Goal: Information Seeking & Learning: Find specific fact

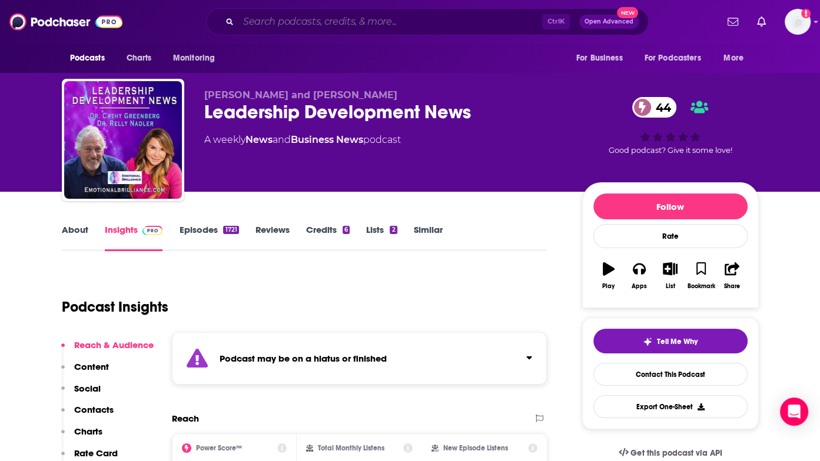
click at [370, 23] on input "Search podcasts, credits, & more..." at bounding box center [390, 21] width 304 height 19
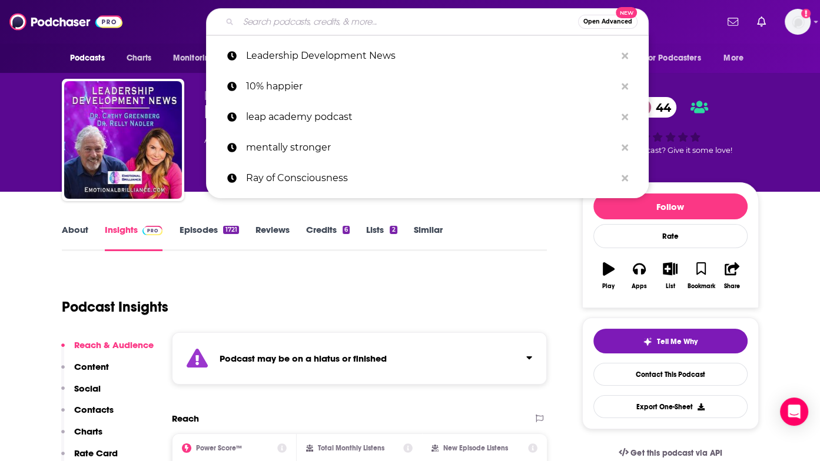
paste input "• The Best Business Minds"
type input "• The Best Business Minds"
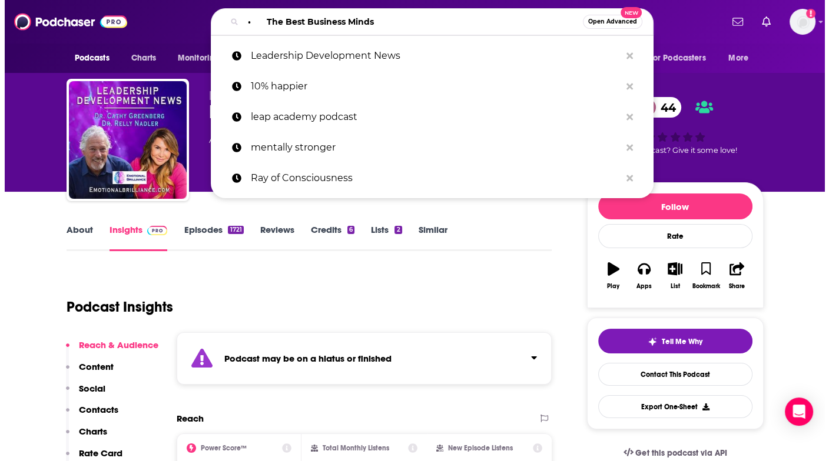
scroll to position [0, 72]
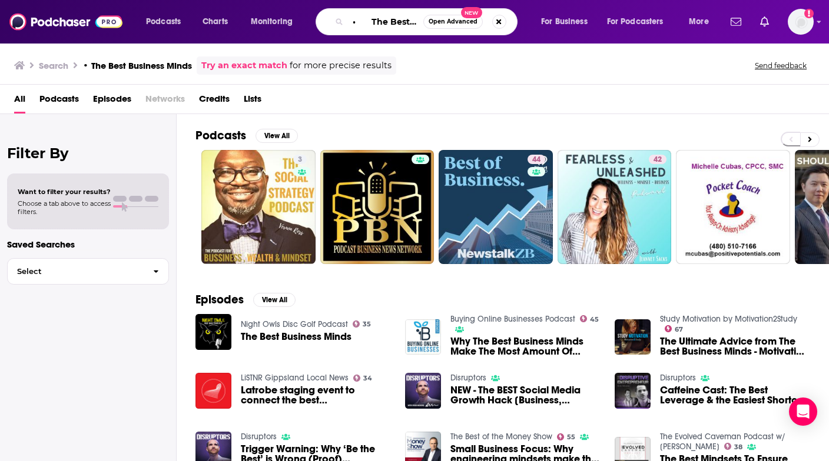
click at [381, 25] on input "• The Best Business Minds" at bounding box center [385, 21] width 75 height 19
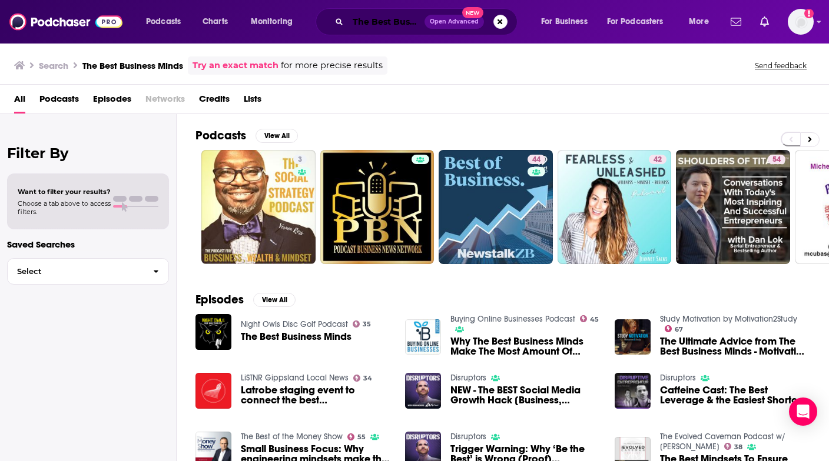
click at [388, 22] on input "The Best Business Minds" at bounding box center [386, 21] width 77 height 19
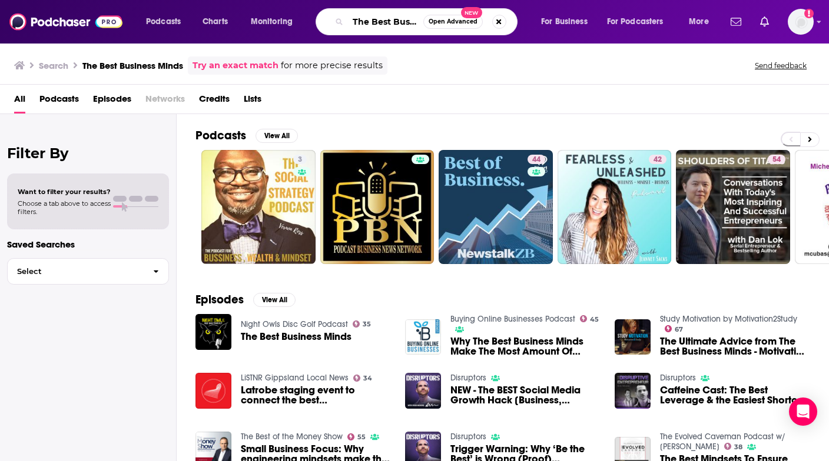
click at [387, 22] on input "The Best Business Minds" at bounding box center [385, 21] width 75 height 19
click at [386, 23] on input "The Best Business Minds" at bounding box center [385, 21] width 75 height 19
type input "[PERSON_NAME] best"
